Goal: Book appointment/travel/reservation

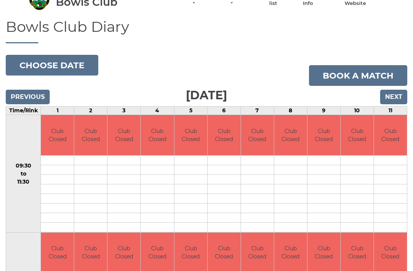
scroll to position [39, 0]
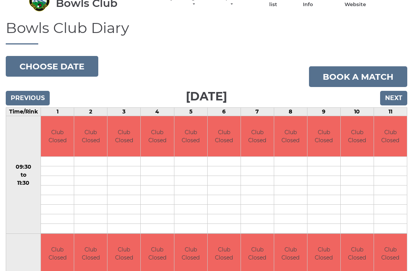
click at [397, 99] on input "Next" at bounding box center [393, 98] width 27 height 15
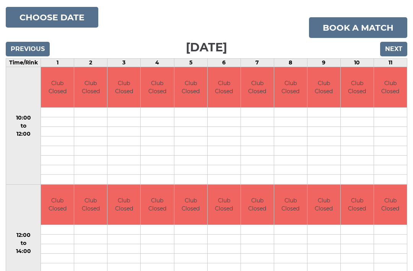
scroll to position [84, 0]
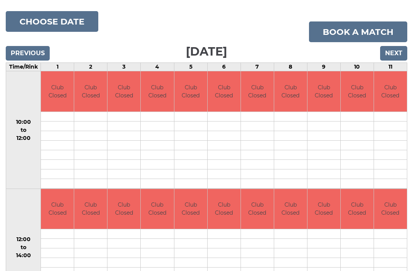
click at [28, 49] on input "Previous" at bounding box center [28, 53] width 44 height 15
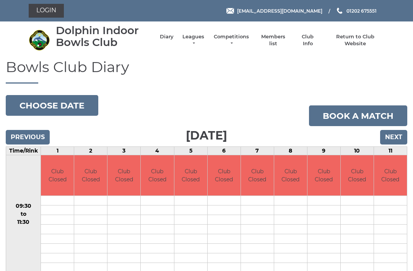
click at [28, 138] on input "Previous" at bounding box center [28, 137] width 44 height 15
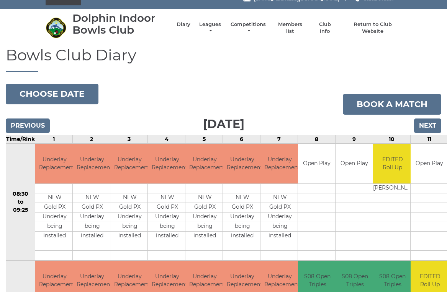
scroll to position [13, 0]
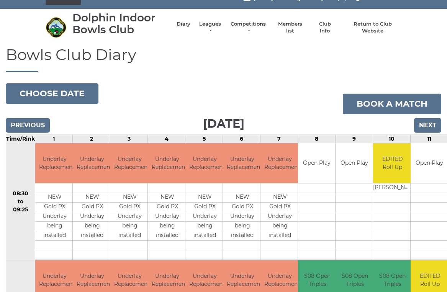
click at [215, 29] on link "Leagues" at bounding box center [210, 28] width 24 height 14
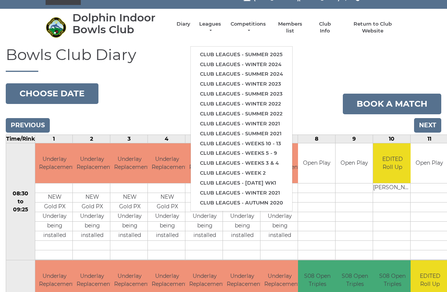
click at [268, 54] on link "Club leagues - Summer 2025" at bounding box center [241, 55] width 101 height 10
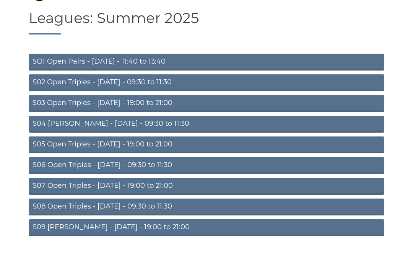
scroll to position [26, 0]
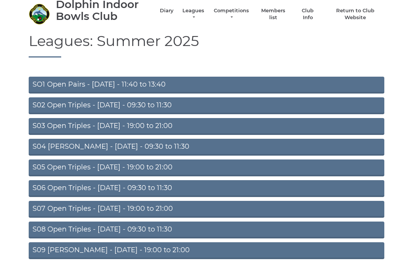
click at [146, 255] on link "S09 Aussie Pairs - Friday - 19:00 to 21:00" at bounding box center [207, 250] width 356 height 17
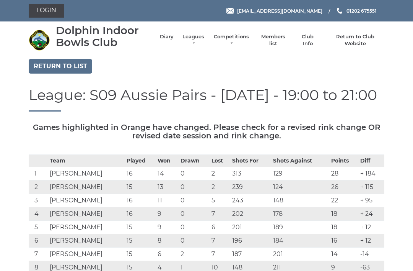
click at [173, 38] on link "Diary" at bounding box center [167, 36] width 14 height 7
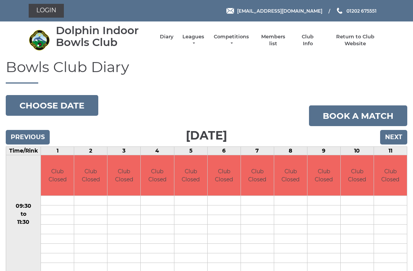
click at [65, 105] on button "Choose date" at bounding box center [52, 105] width 93 height 21
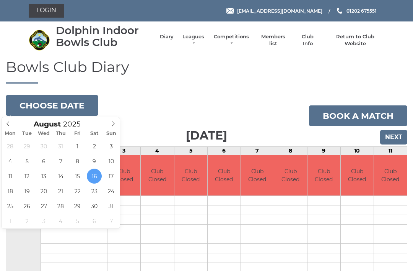
click at [114, 126] on span at bounding box center [113, 122] width 13 height 11
type input "[DATE]"
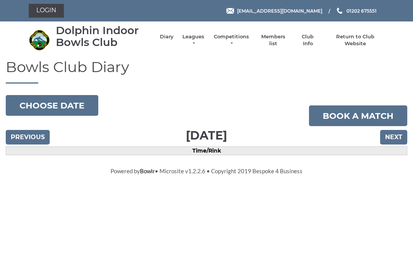
click at [32, 135] on input "Previous" at bounding box center [28, 137] width 44 height 15
click at [59, 107] on button "Choose date" at bounding box center [52, 105] width 93 height 21
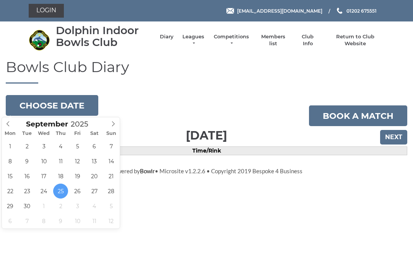
click at [5, 121] on span at bounding box center [8, 122] width 13 height 11
type input "[DATE]"
